Goal: Task Accomplishment & Management: Manage account settings

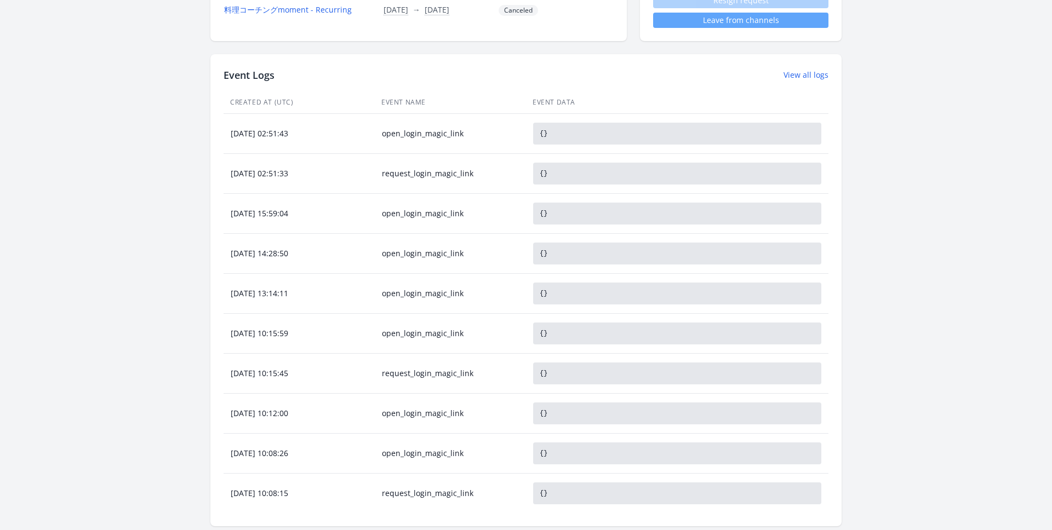
scroll to position [391, 0]
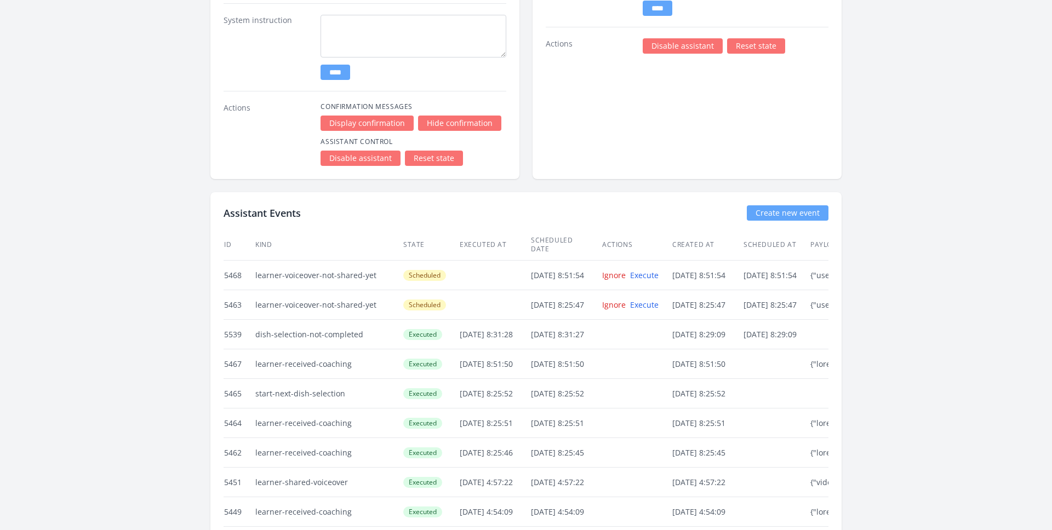
scroll to position [2483, 0]
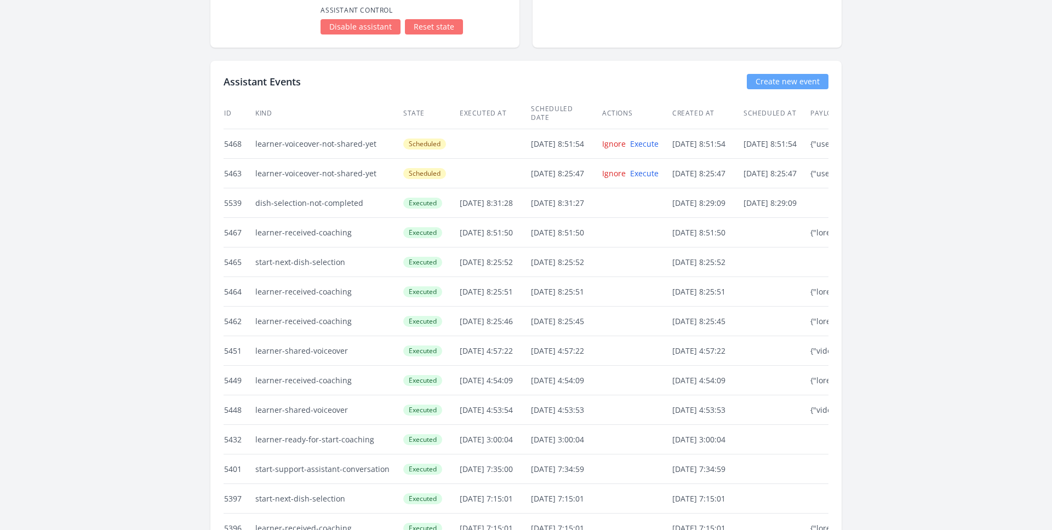
click at [440, 25] on link "Reset state" at bounding box center [434, 26] width 58 height 15
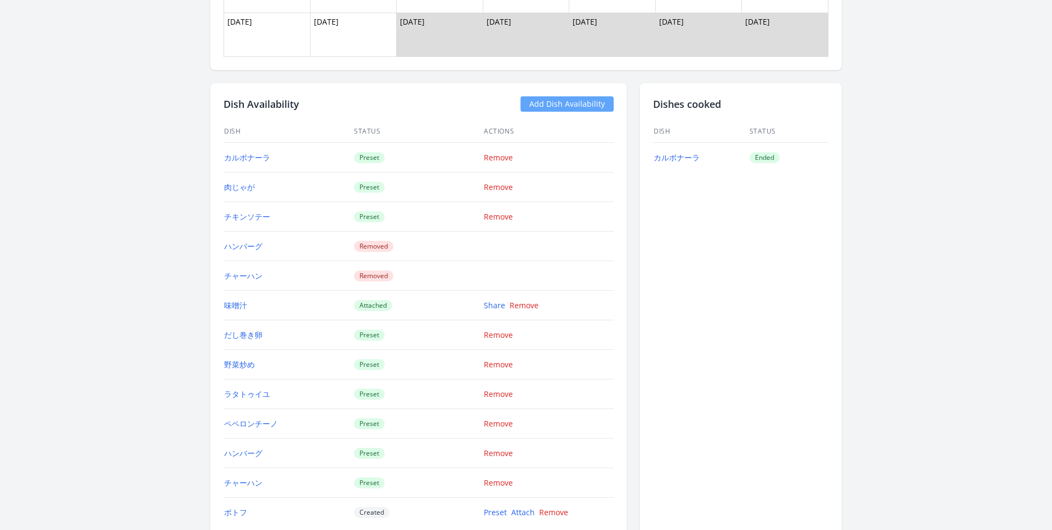
scroll to position [1674, 0]
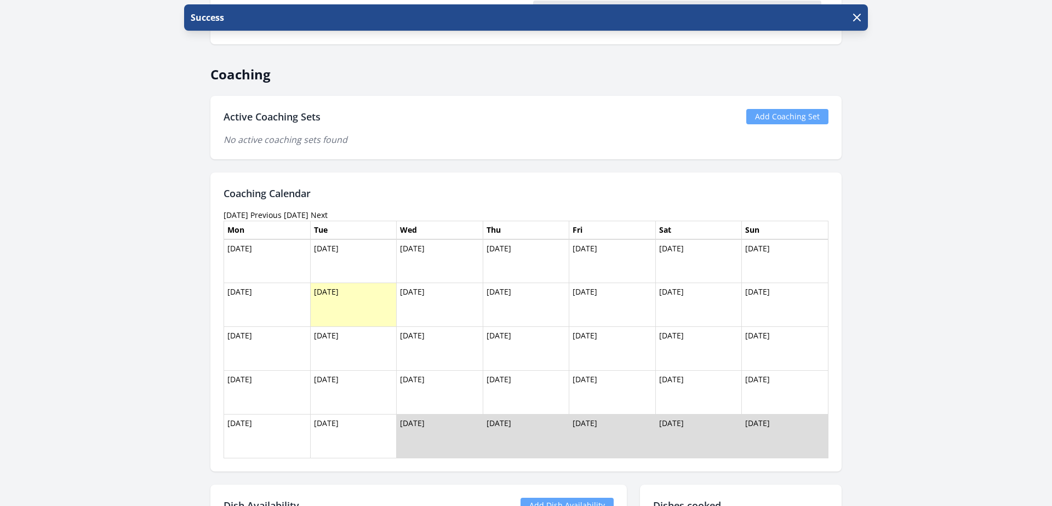
scroll to position [1017, 0]
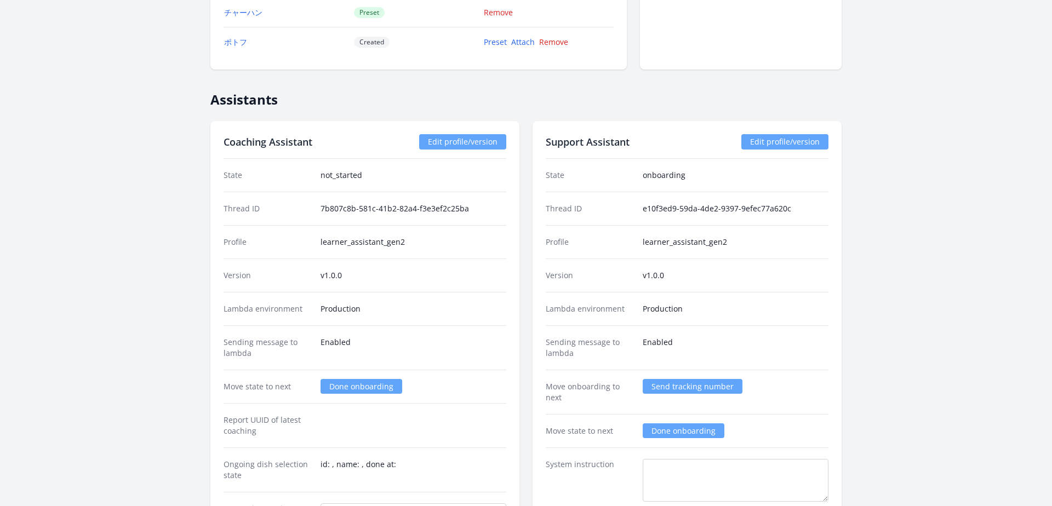
scroll to position [1869, 0]
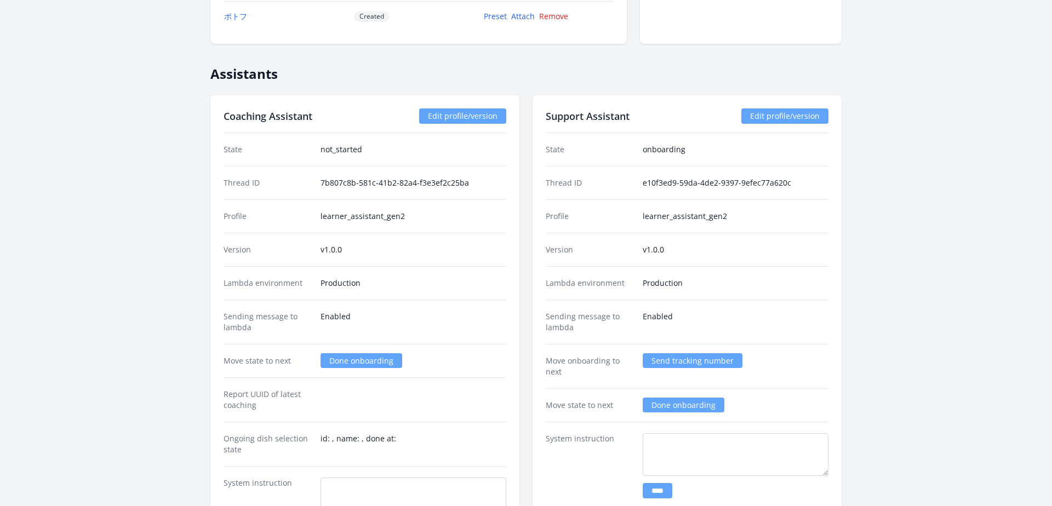
click at [360, 366] on link "Done onboarding" at bounding box center [361, 360] width 82 height 15
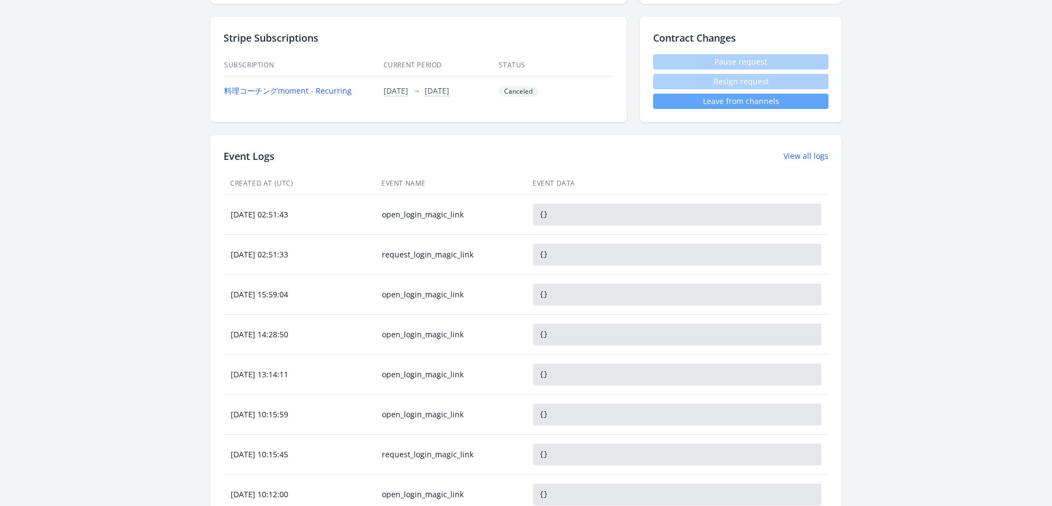
scroll to position [68, 0]
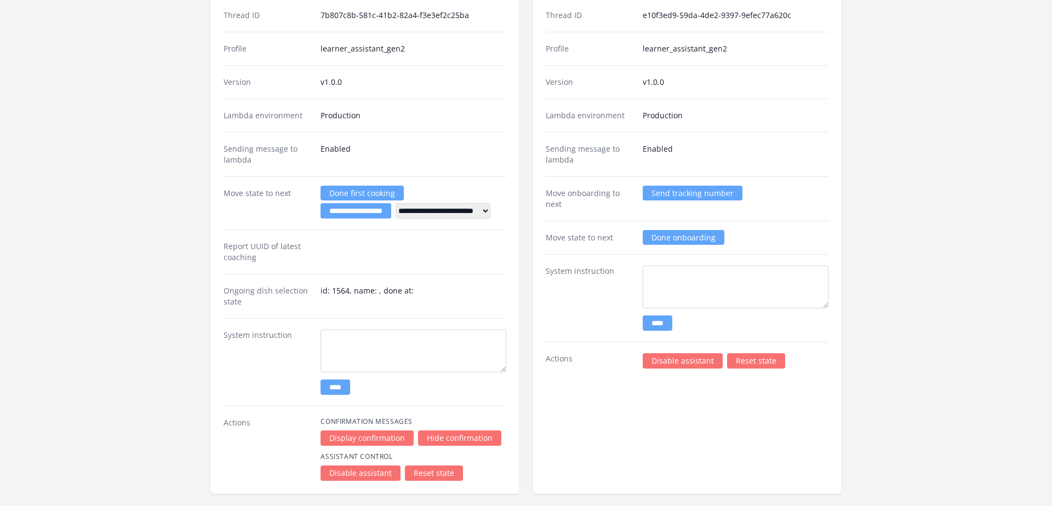
scroll to position [2112, 0]
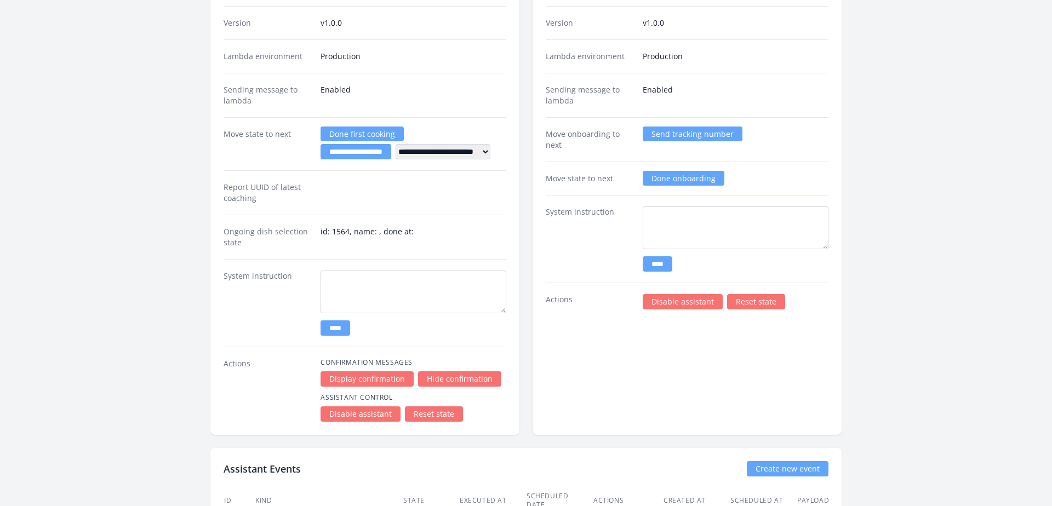
click at [428, 414] on link "Reset state" at bounding box center [434, 413] width 58 height 15
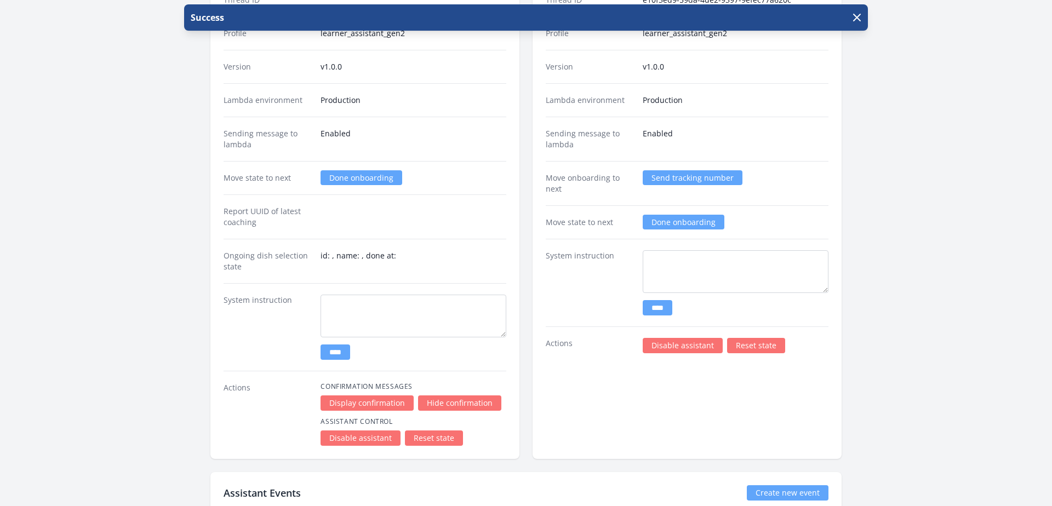
scroll to position [2010, 0]
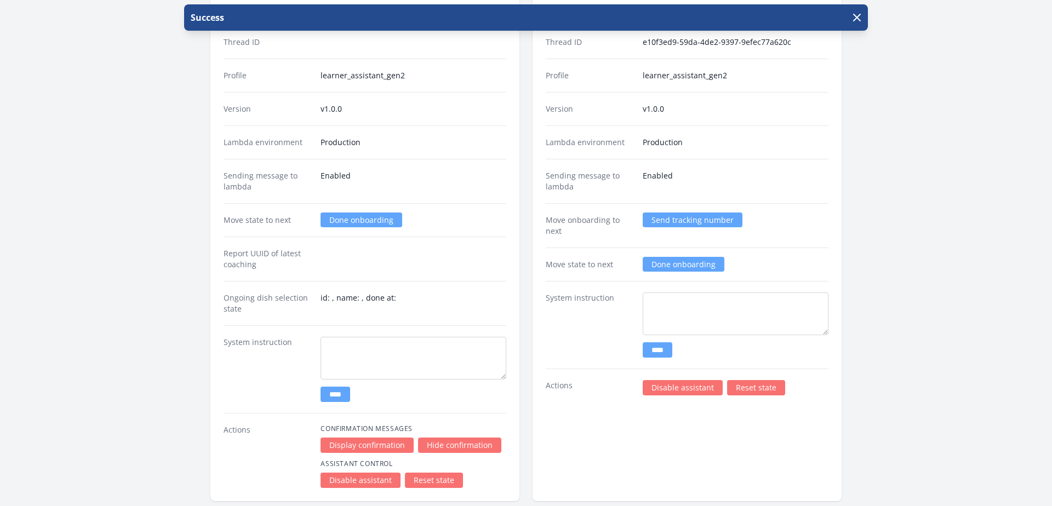
click at [348, 217] on link "Done onboarding" at bounding box center [361, 220] width 82 height 15
